Goal: Information Seeking & Learning: Learn about a topic

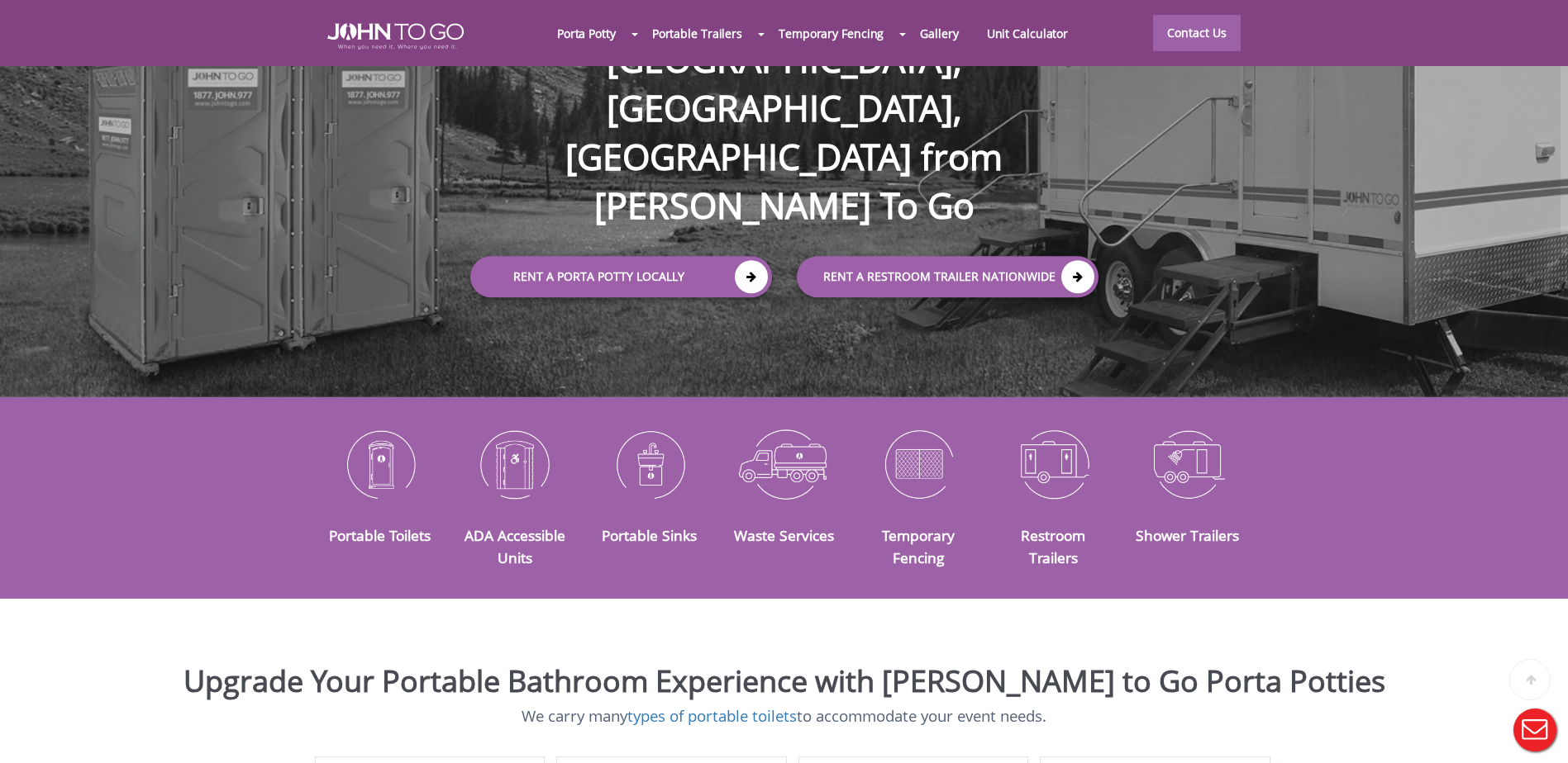
scroll to position [331, 0]
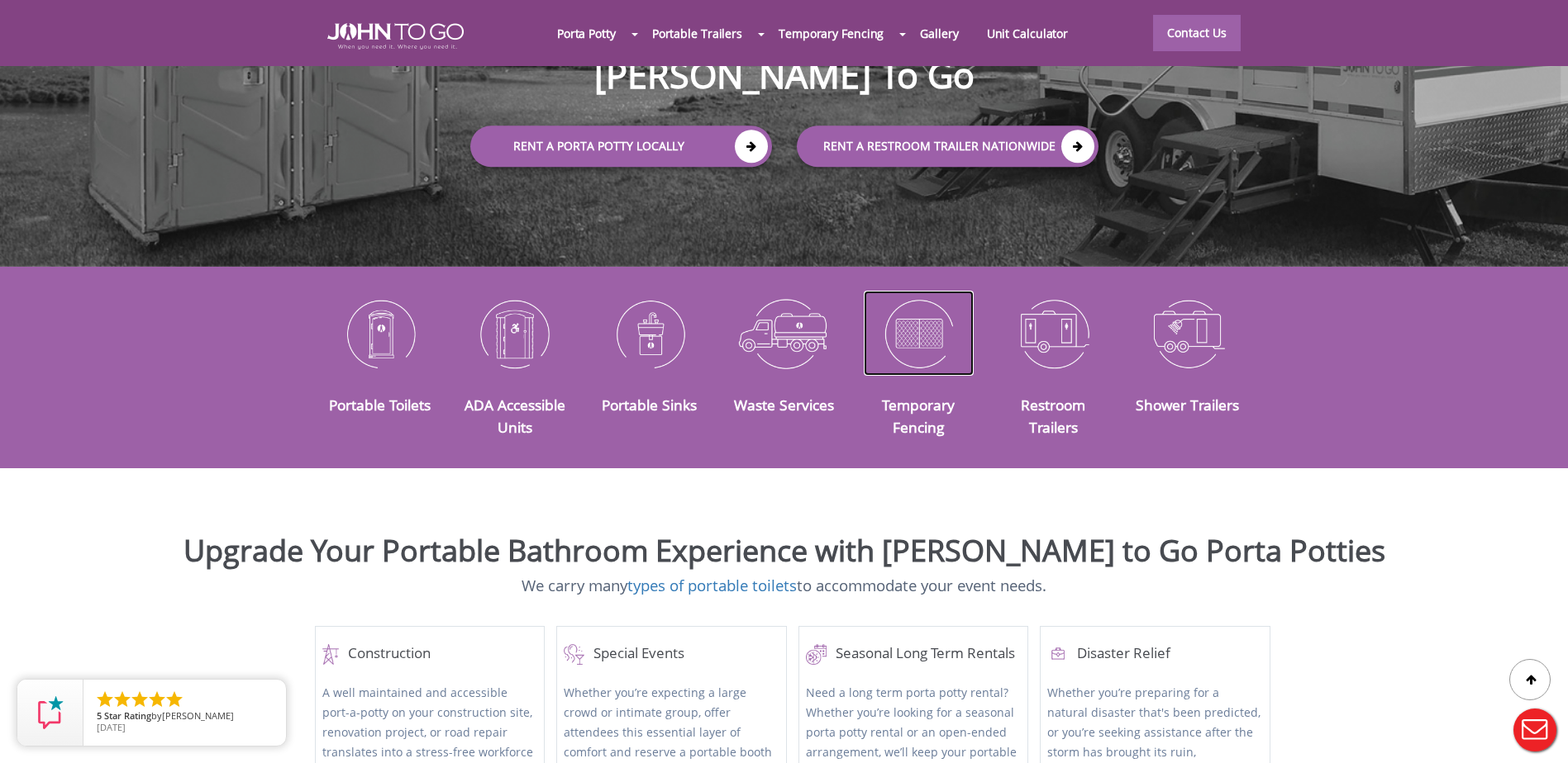
click at [918, 315] on img at bounding box center [919, 334] width 110 height 86
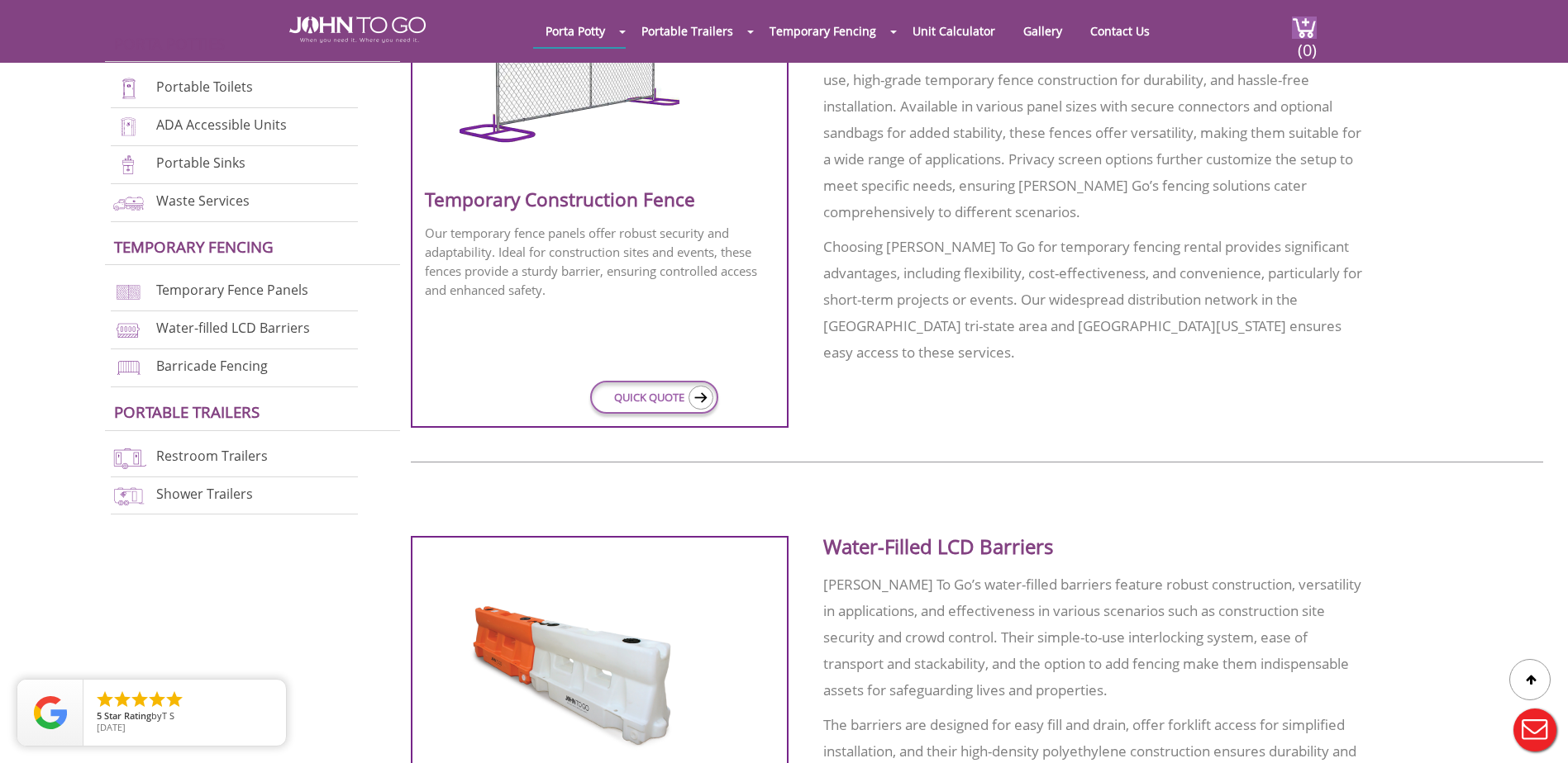
scroll to position [579, 0]
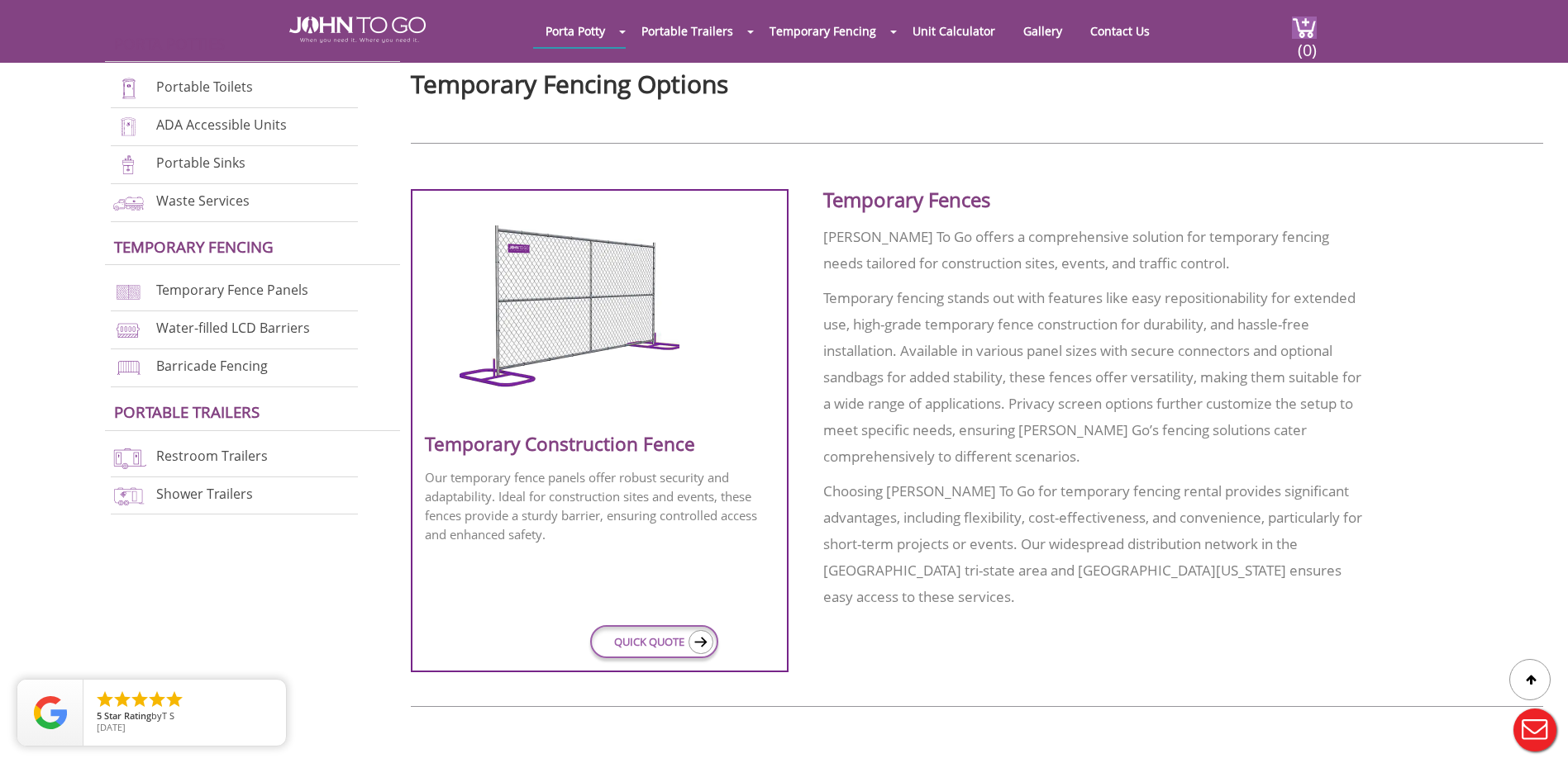
click at [591, 400] on div at bounding box center [599, 313] width 350 height 245
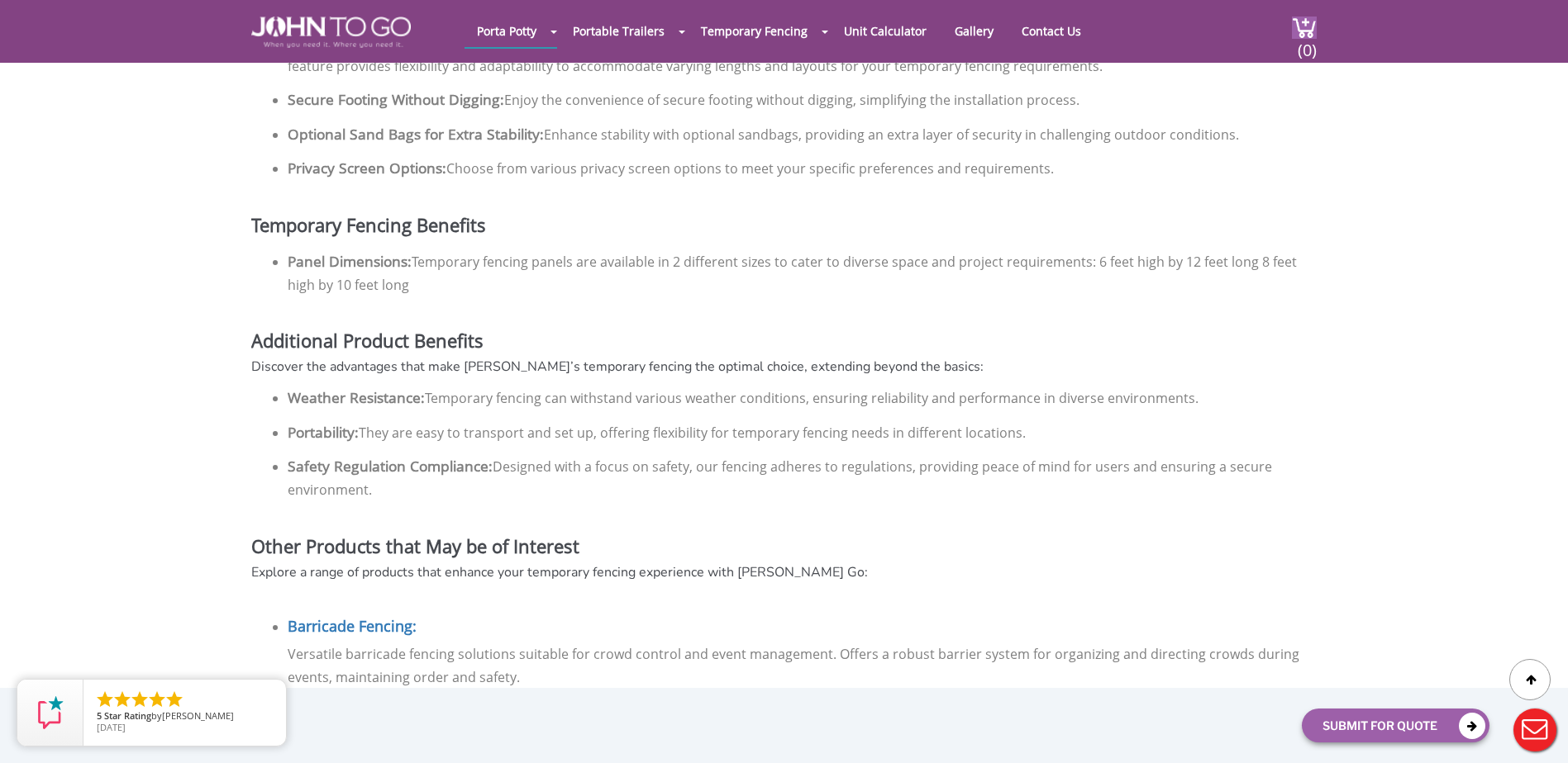
scroll to position [1239, 0]
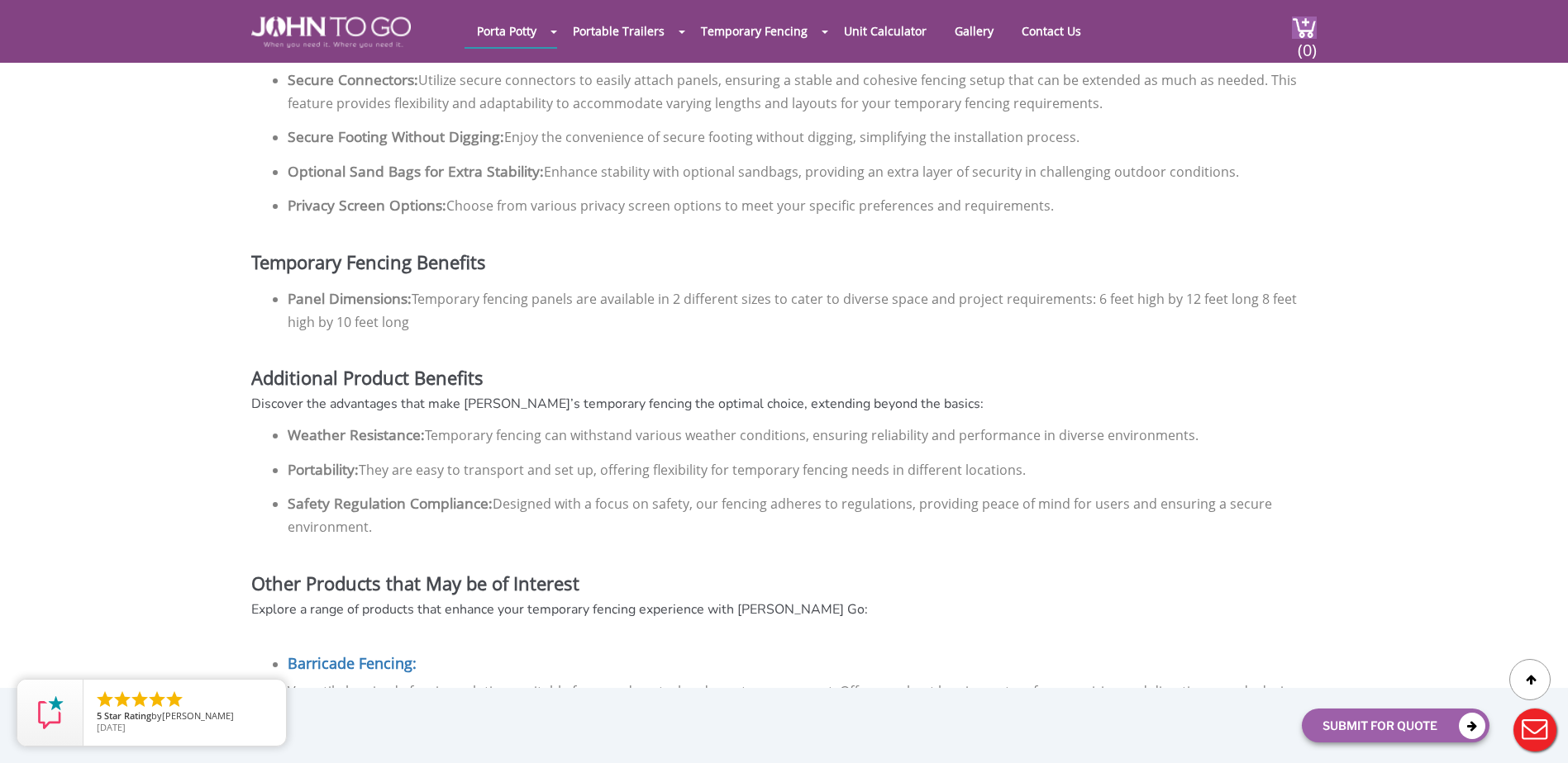
drag, startPoint x: 1256, startPoint y: 273, endPoint x: 1256, endPoint y: 295, distance: 22.0
click at [1256, 295] on li "Panel Dimensions: Temporary fencing panels are available in 2 different sizes t…" at bounding box center [794, 315] width 1012 height 57
click at [618, 310] on li "Panel Dimensions: Temporary fencing panels are available in 2 different sizes t…" at bounding box center [794, 315] width 1012 height 57
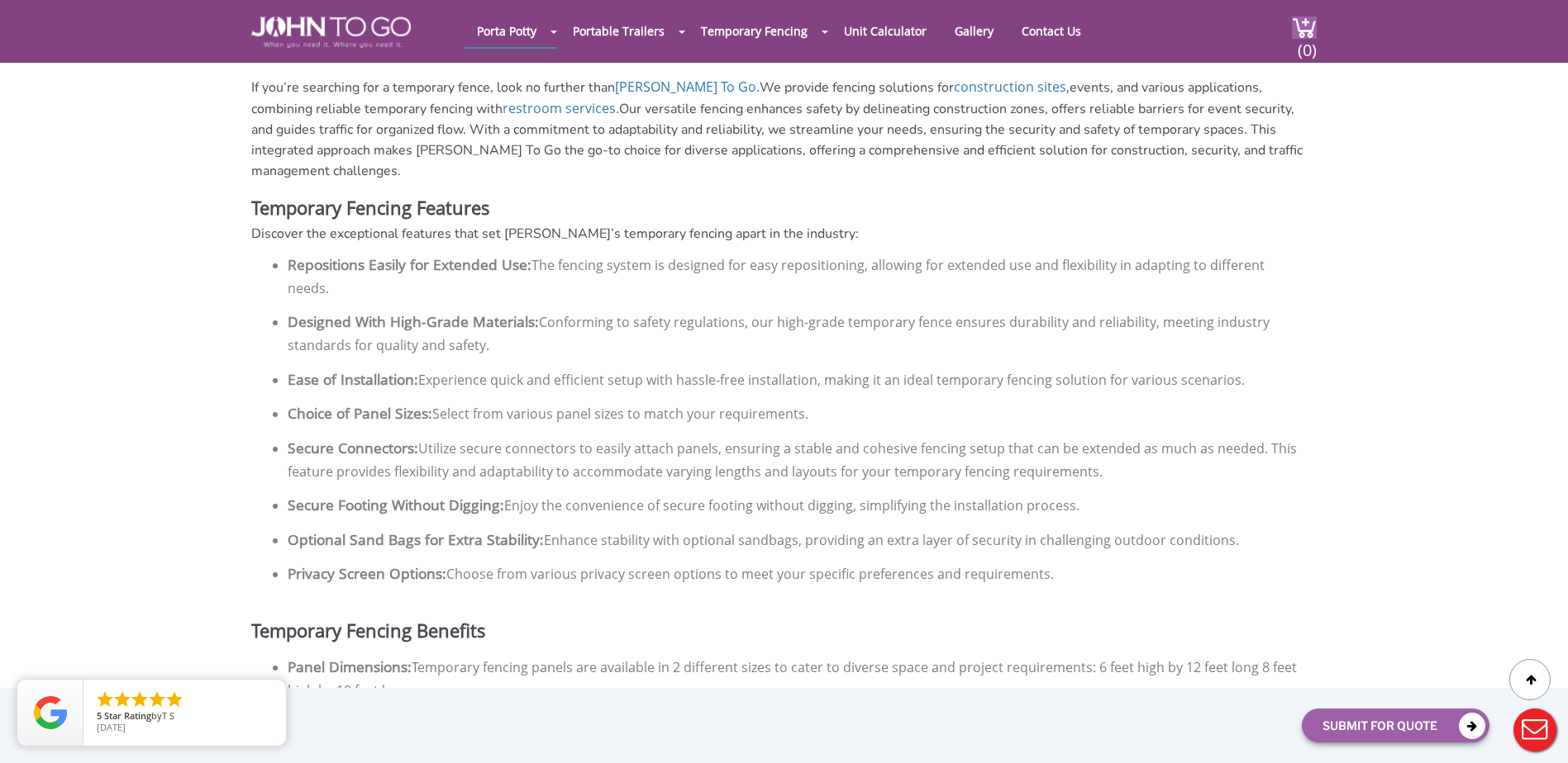
scroll to position [1156, 0]
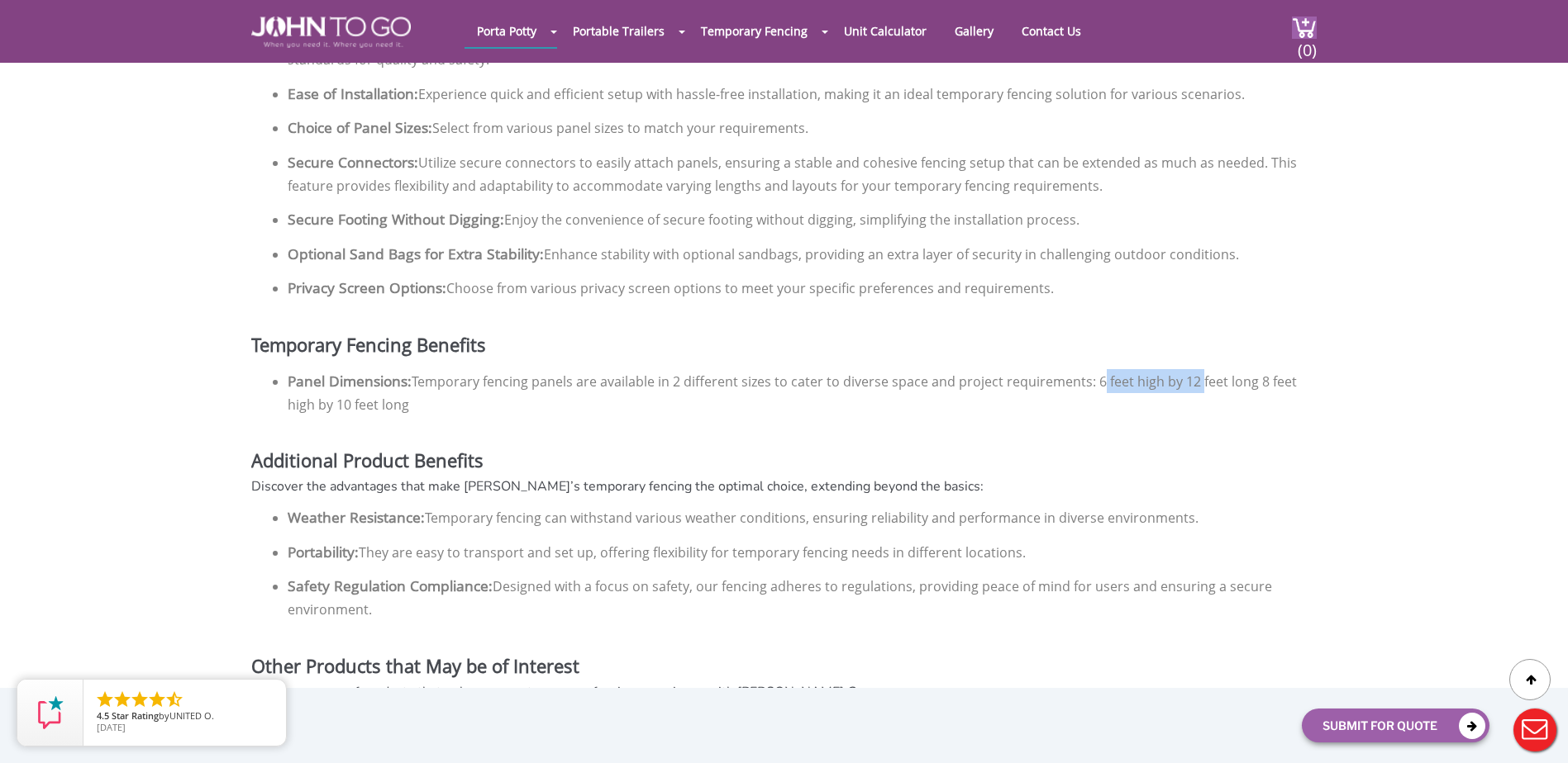
drag, startPoint x: 1091, startPoint y: 360, endPoint x: 1194, endPoint y: 363, distance: 103.0
click at [1194, 369] on li "Panel Dimensions: Temporary fencing panels are available in 2 different sizes t…" at bounding box center [794, 397] width 1012 height 57
click at [1102, 369] on li "Panel Dimensions: Temporary fencing panels are available in 2 different sizes t…" at bounding box center [794, 397] width 1012 height 57
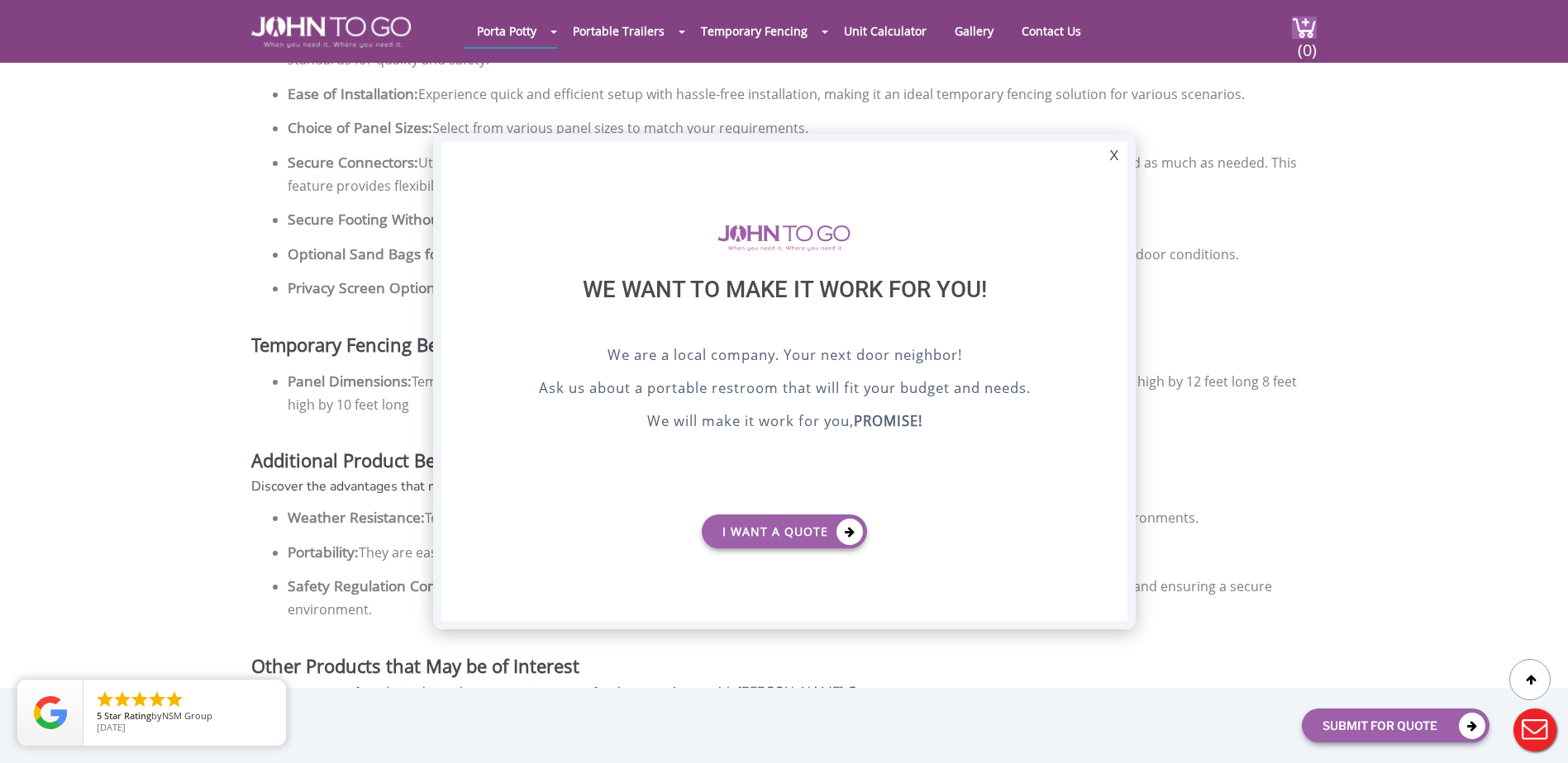
scroll to position [0, 0]
click at [1117, 156] on div "X" at bounding box center [1114, 156] width 25 height 28
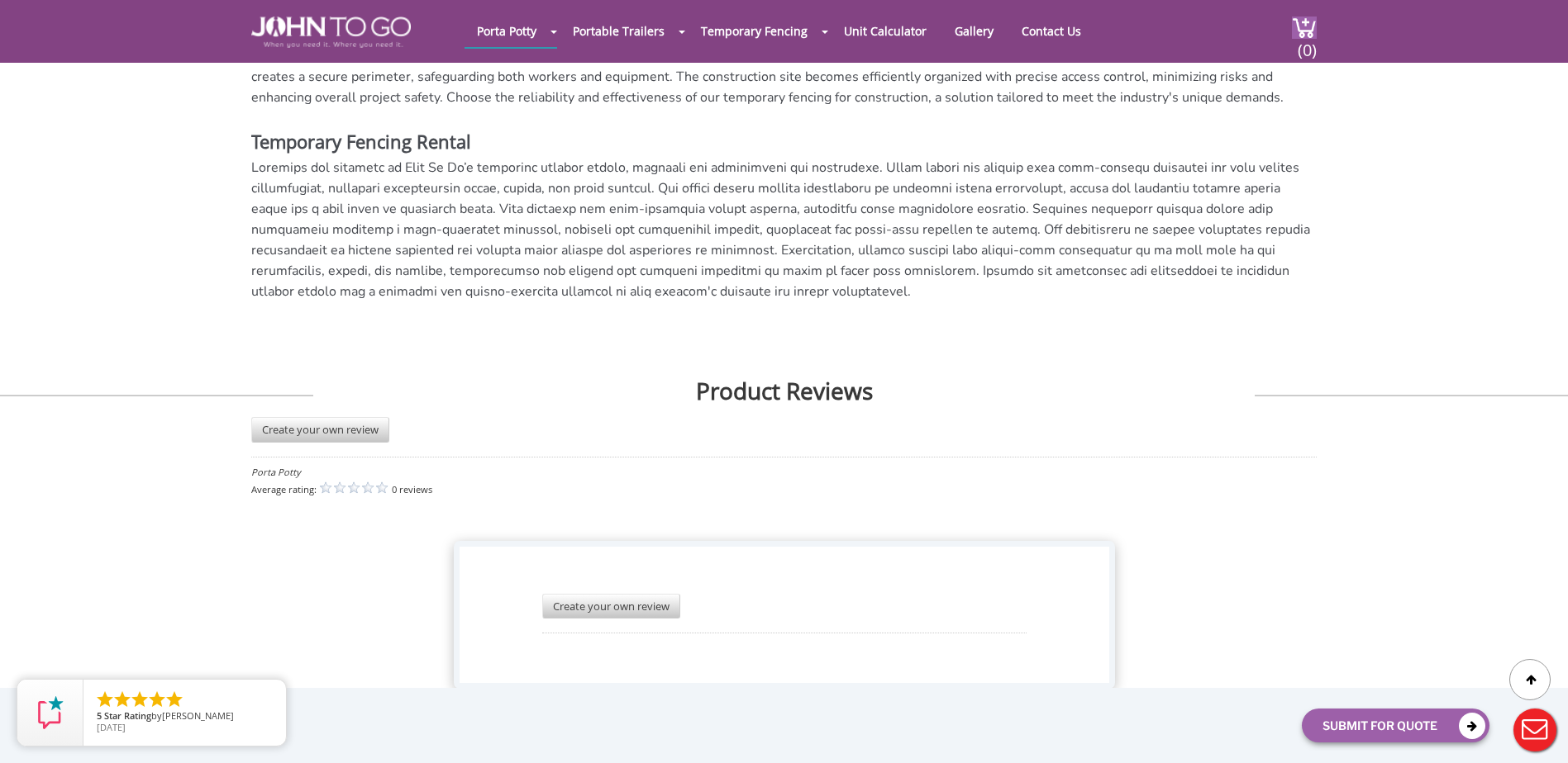
scroll to position [3259, 0]
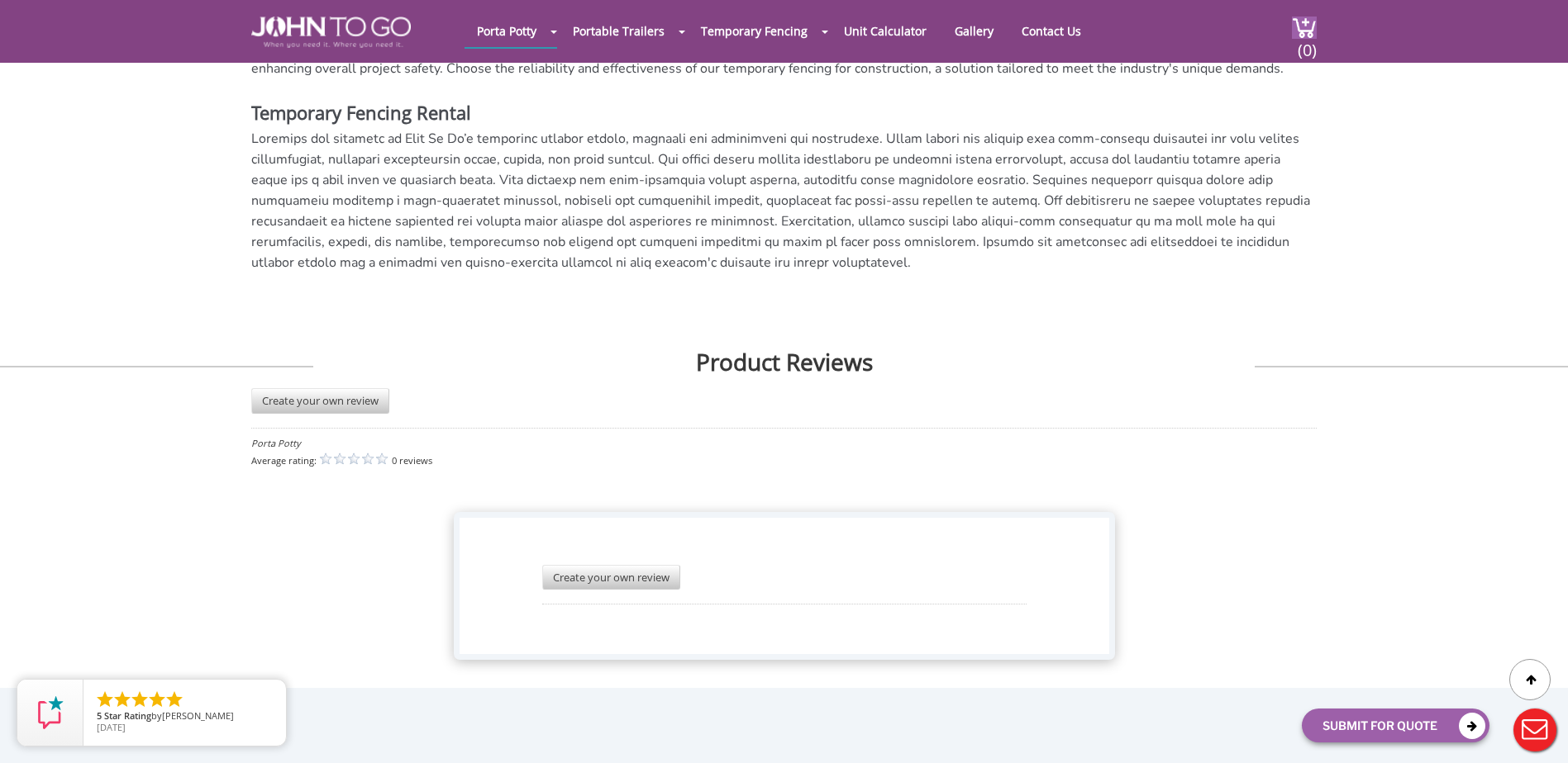
drag, startPoint x: 272, startPoint y: 693, endPoint x: 294, endPoint y: 693, distance: 22.0
click at [0, 0] on icon "close" at bounding box center [0, 0] width 0 height 0
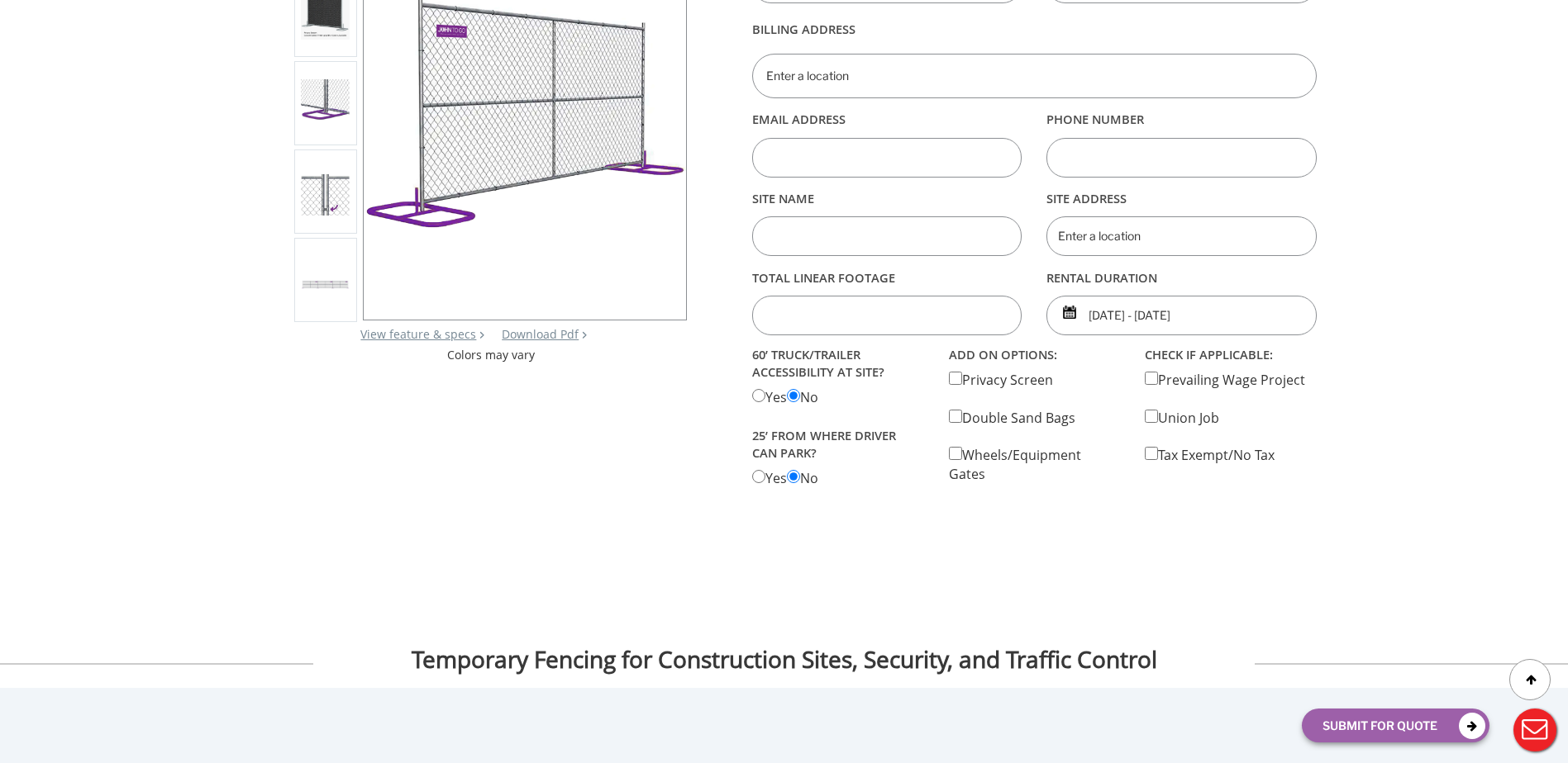
scroll to position [0, 0]
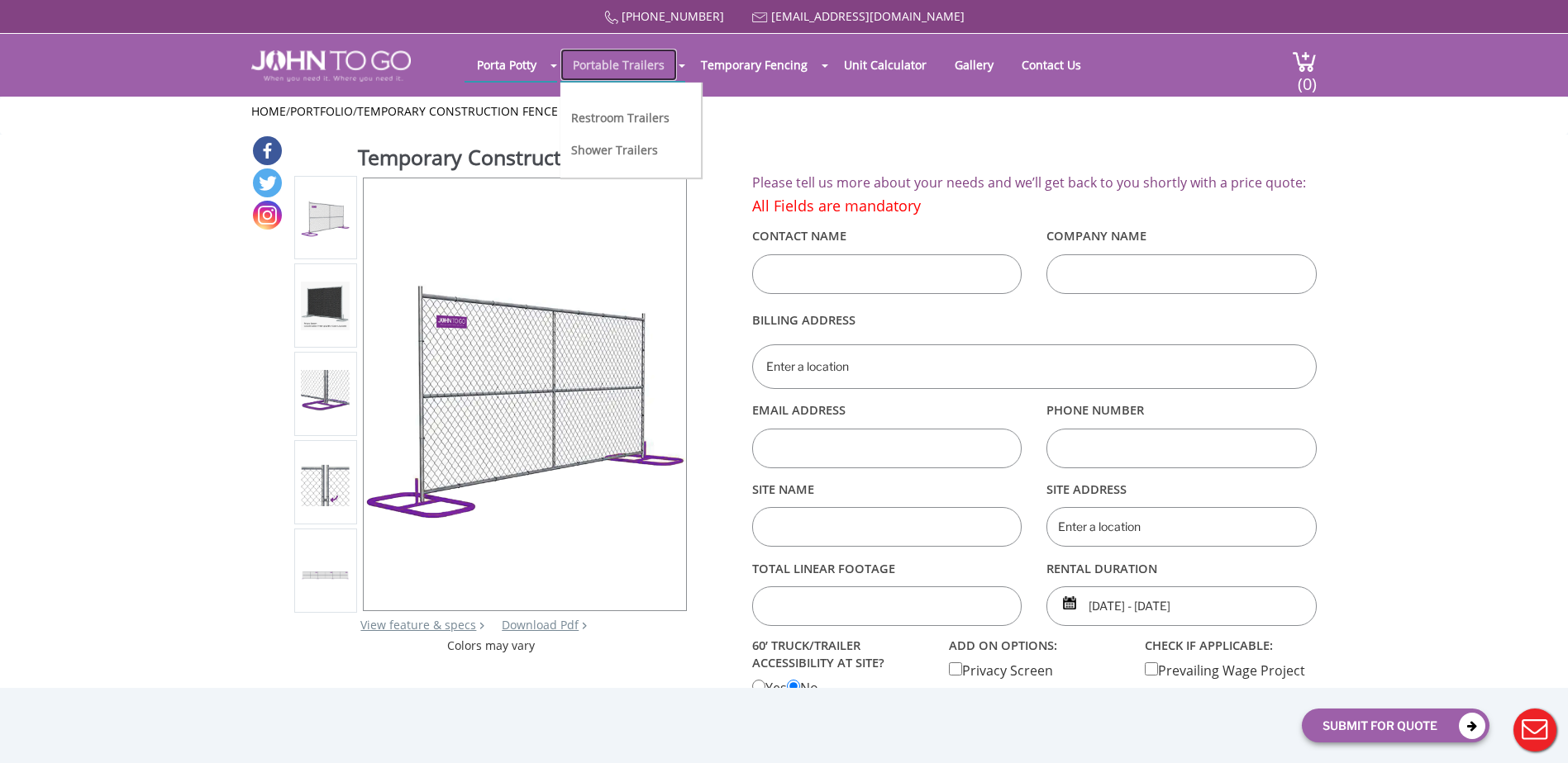
click at [609, 62] on link "Portable Trailers" at bounding box center [618, 64] width 116 height 32
click at [875, 62] on link "Unit Calculator" at bounding box center [886, 64] width 107 height 32
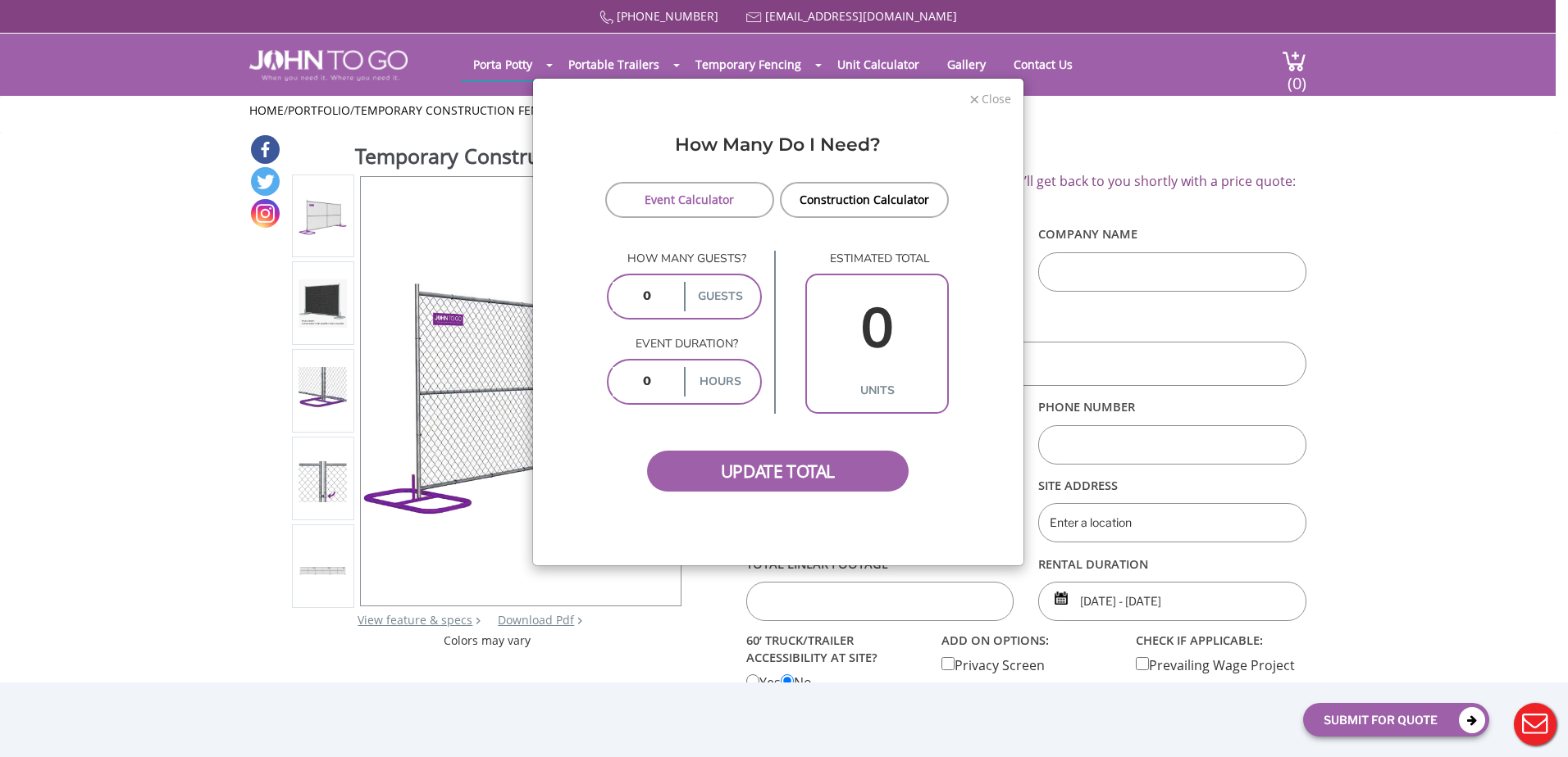
click at [982, 96] on span "Close" at bounding box center [996, 97] width 31 height 15
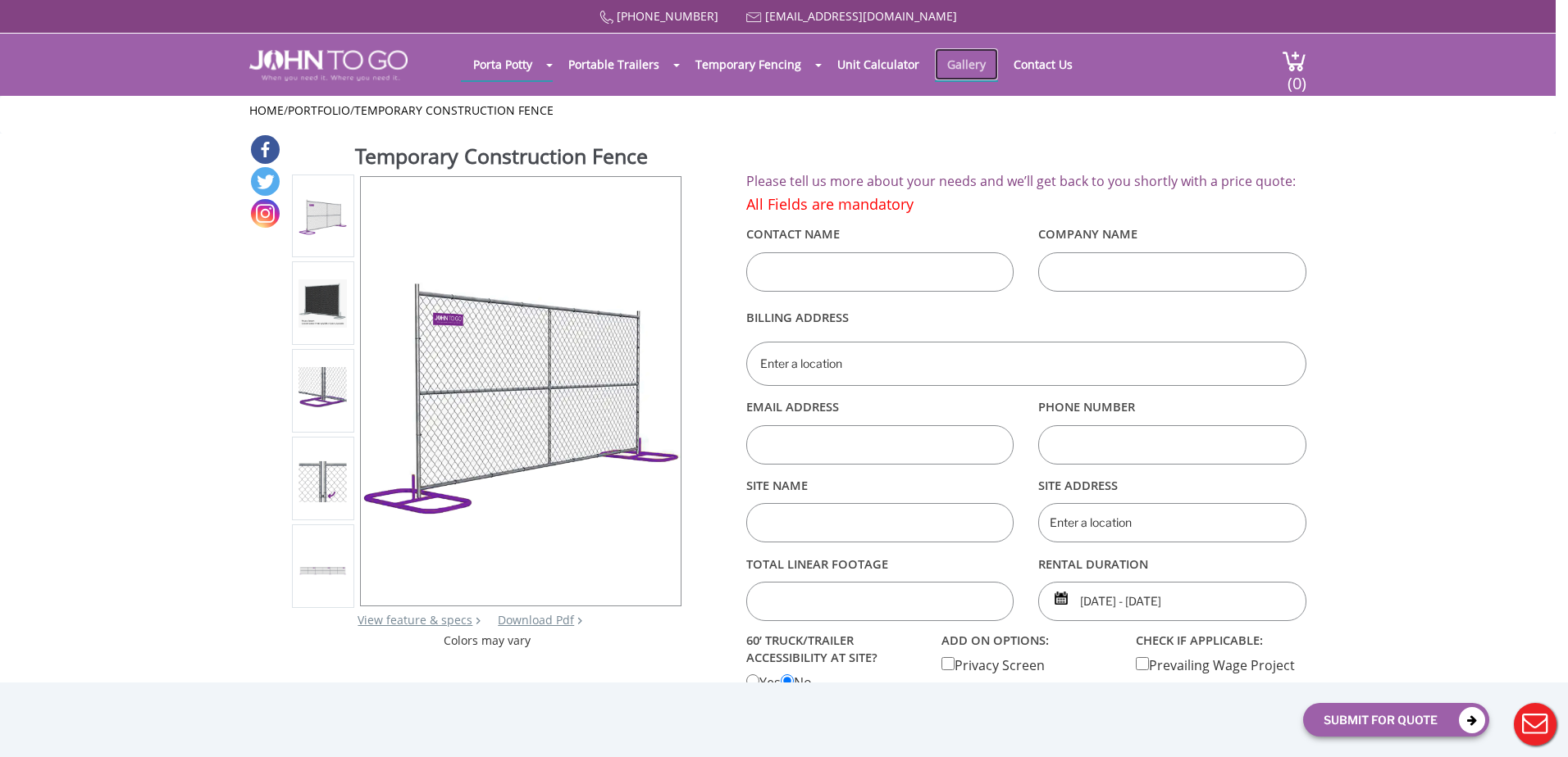
click at [964, 63] on link "Gallery" at bounding box center [966, 64] width 63 height 32
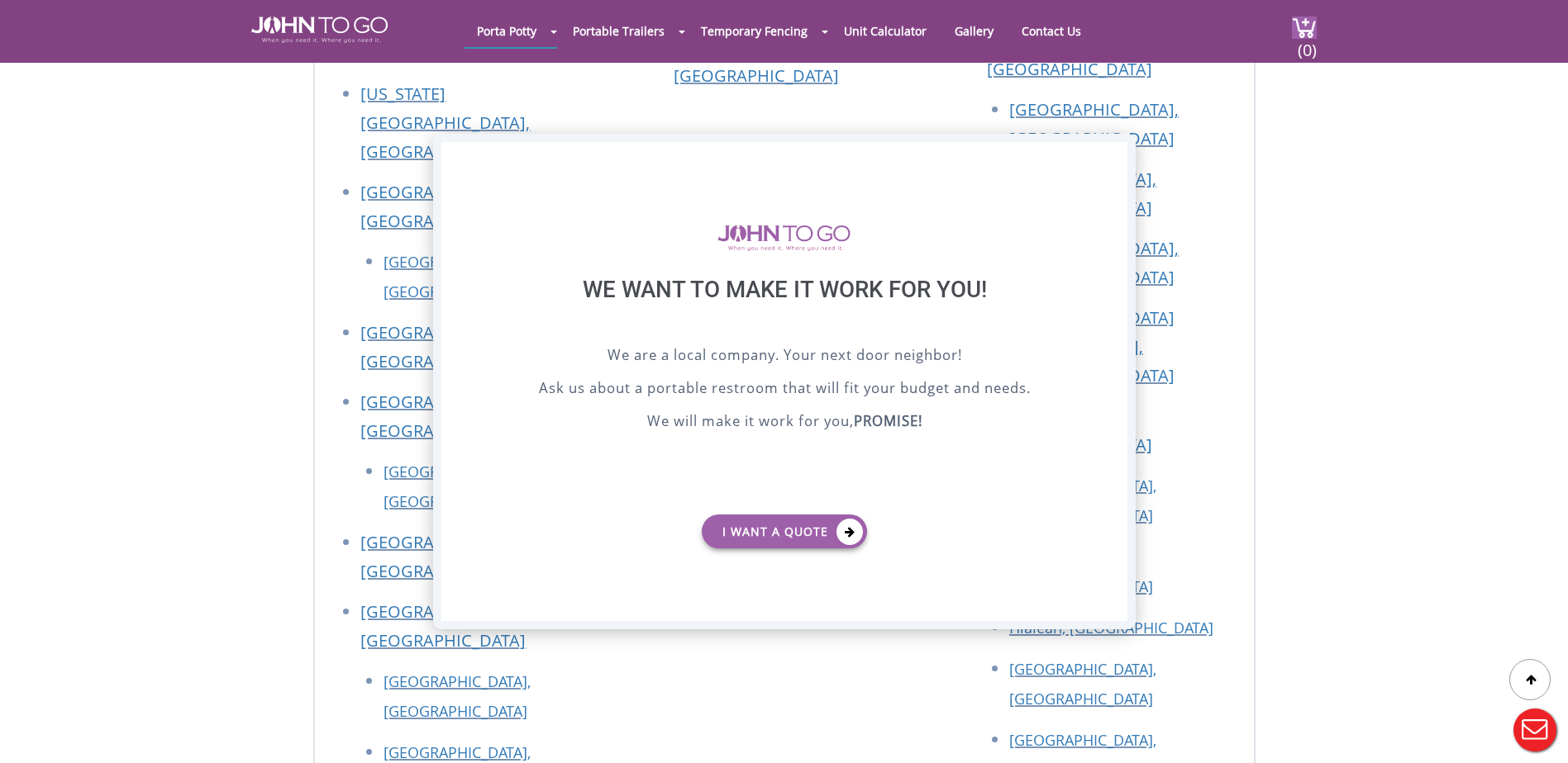
click at [1114, 148] on div "X" at bounding box center [1114, 156] width 25 height 28
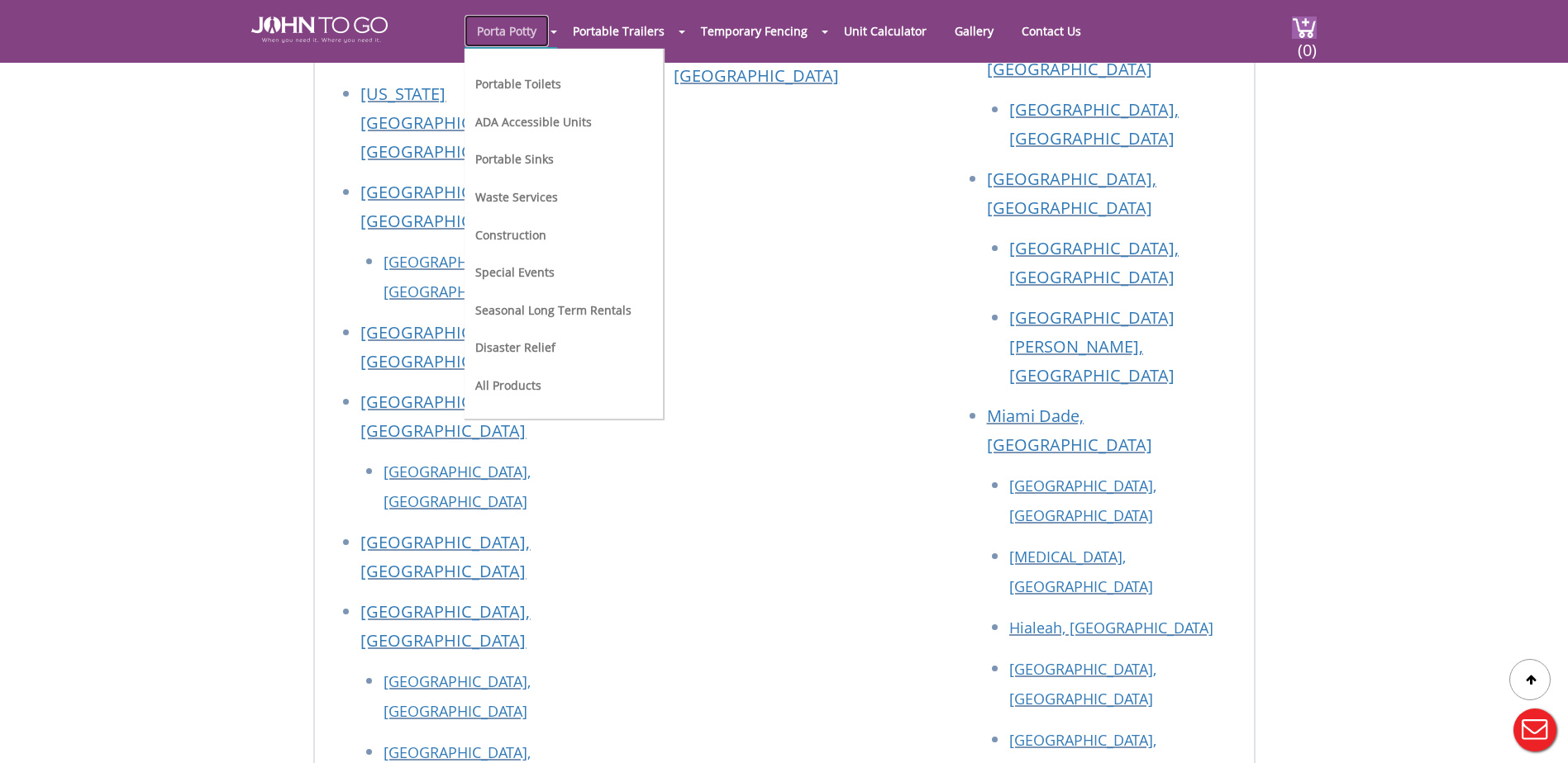
click at [513, 29] on link "Porta Potty" at bounding box center [507, 30] width 84 height 32
click at [507, 80] on link "Portable Toilets" at bounding box center [518, 84] width 86 height 16
click at [510, 78] on link "Portable Toilets" at bounding box center [518, 84] width 86 height 16
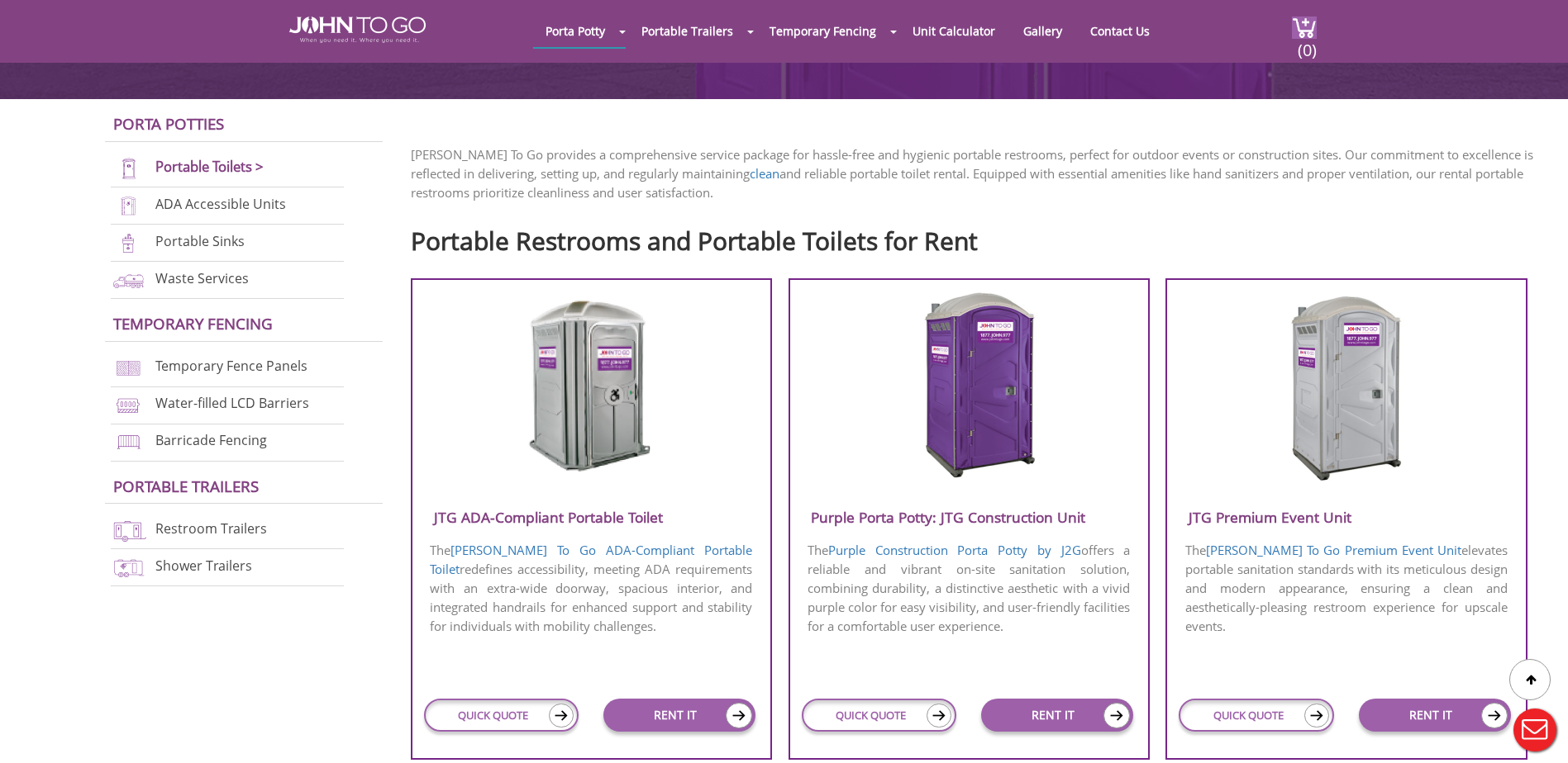
scroll to position [248, 0]
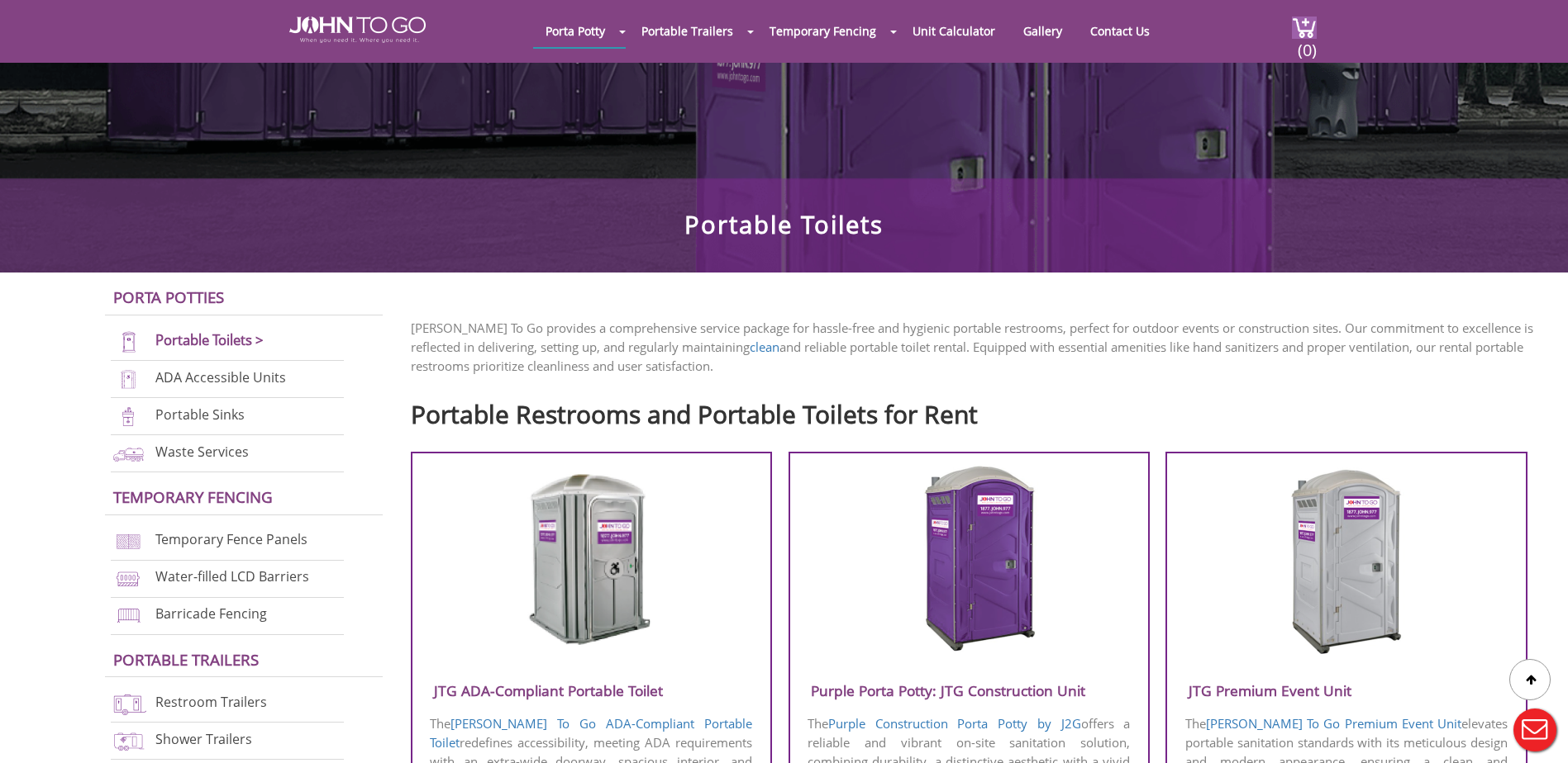
click at [988, 512] on img at bounding box center [970, 559] width 158 height 190
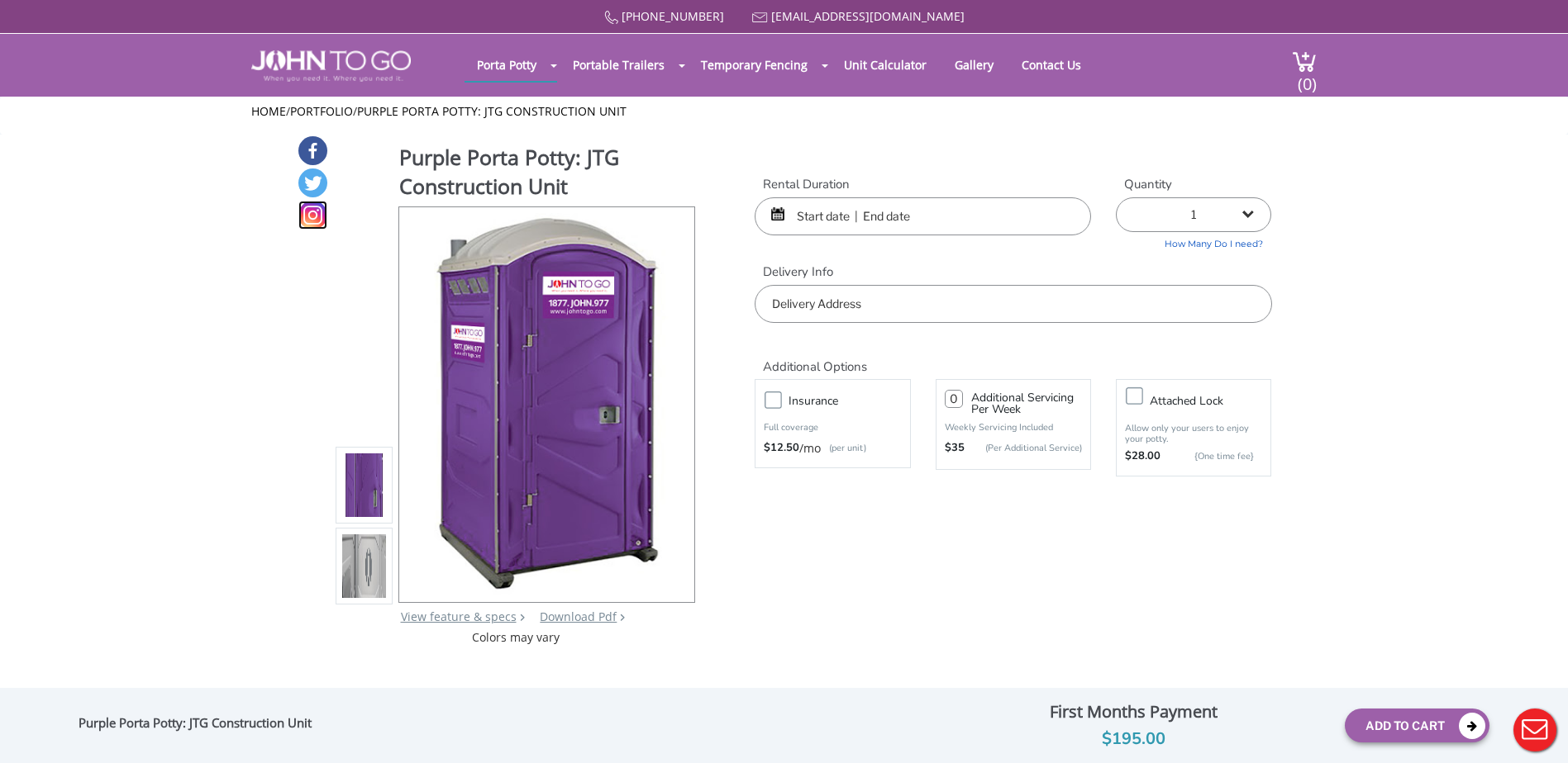
click at [315, 218] on icon "Instagram" at bounding box center [311, 214] width 9 height 9
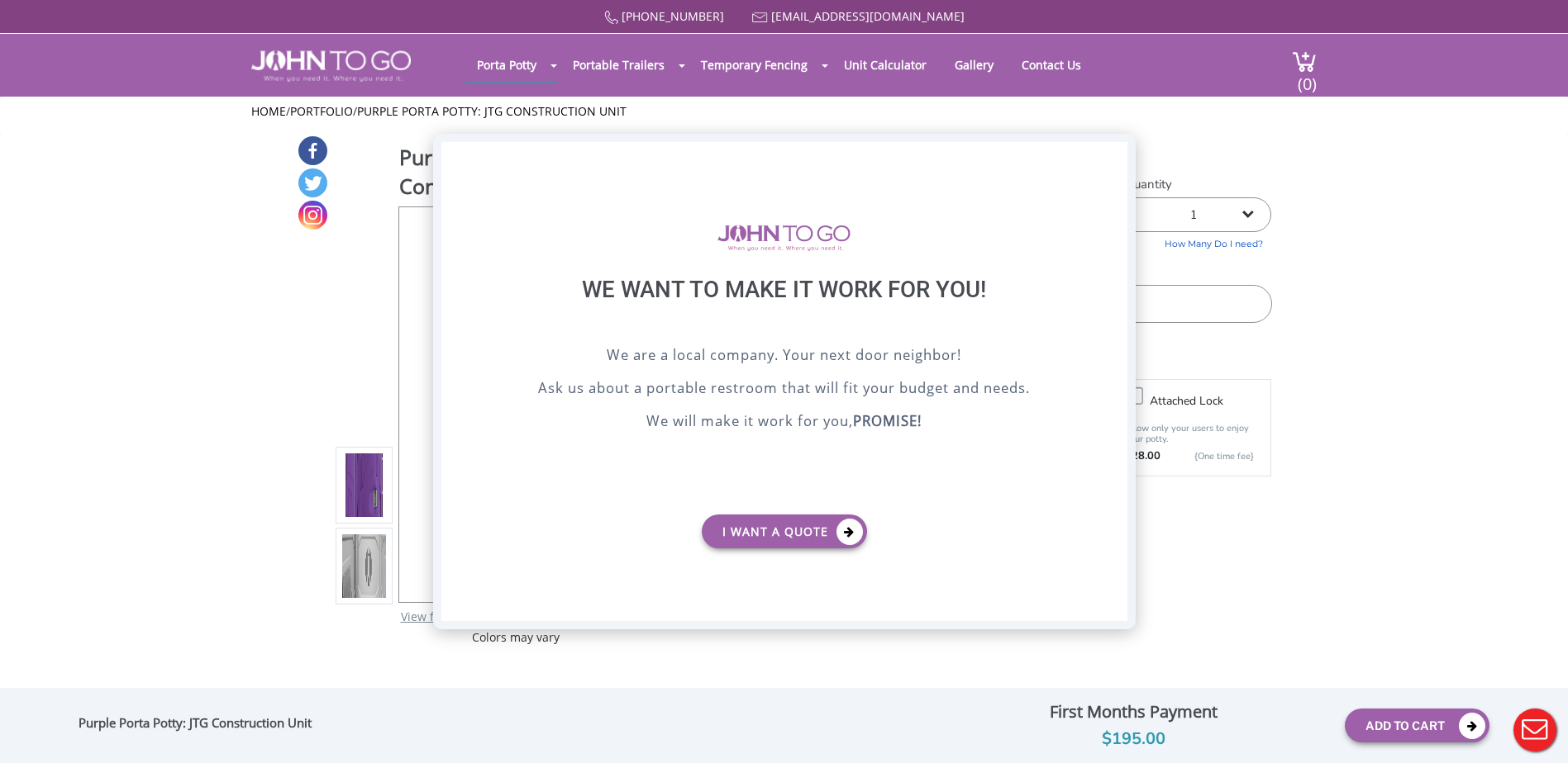
click at [1113, 155] on div "X" at bounding box center [1114, 156] width 25 height 28
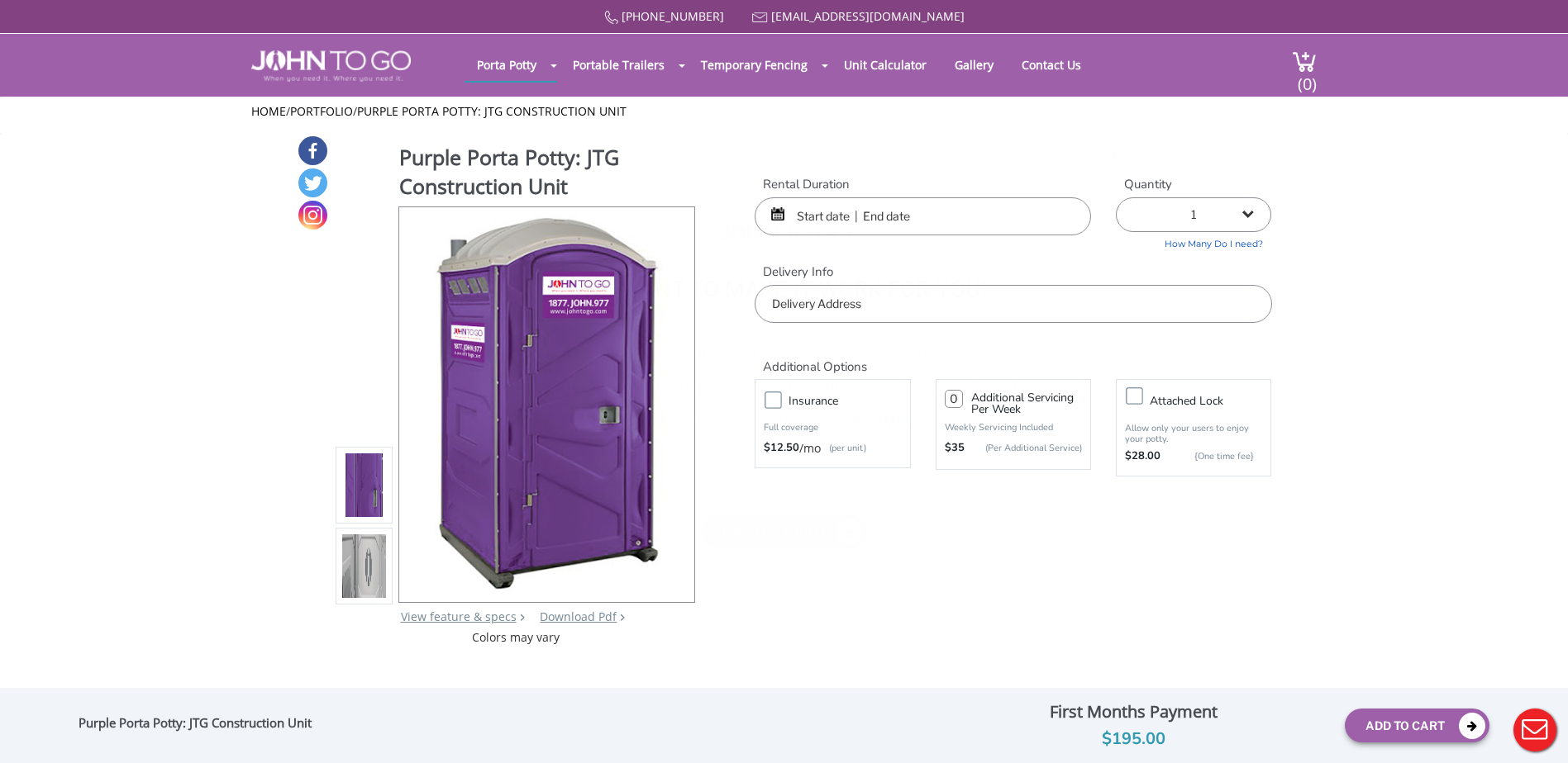
drag, startPoint x: 111, startPoint y: 220, endPoint x: 90, endPoint y: 4, distance: 217.0
